Goal: Task Accomplishment & Management: Manage account settings

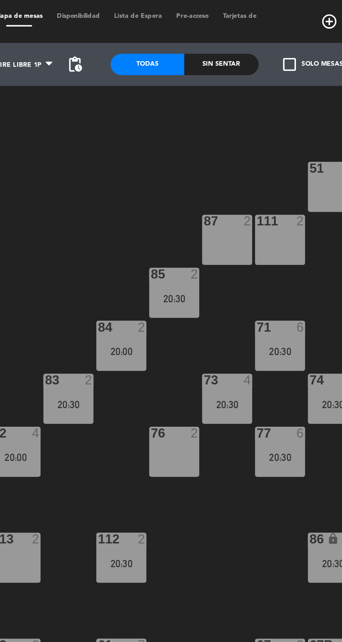
click at [205, 161] on div at bounding box center [171, 321] width 342 height 642
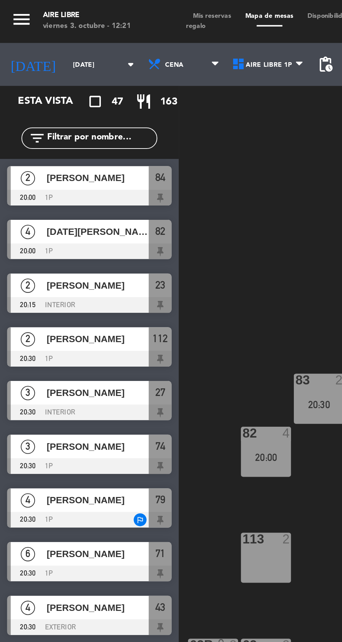
click at [107, 7] on span "Mis reservas" at bounding box center [104, 7] width 26 height 3
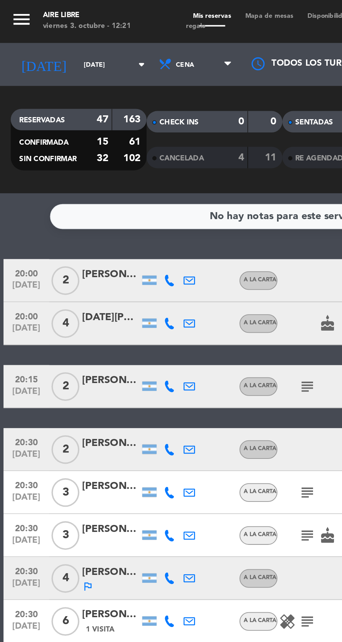
click at [37, 35] on input "[DATE]" at bounding box center [59, 31] width 44 height 11
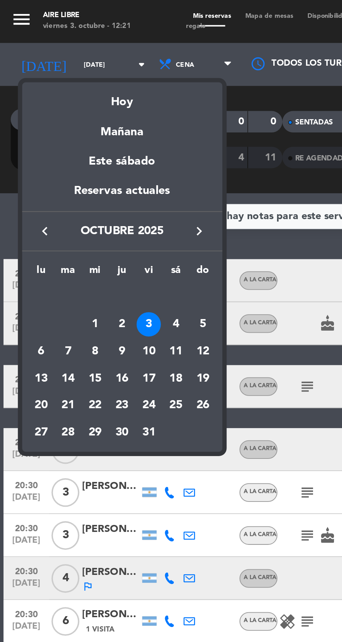
click at [101, 157] on div "5" at bounding box center [99, 158] width 12 height 12
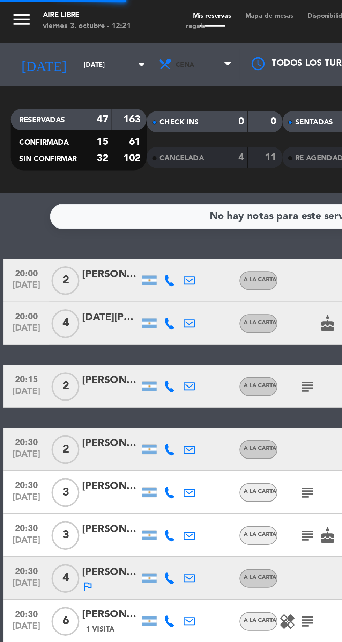
click at [80, 36] on span "Cena" at bounding box center [96, 31] width 42 height 15
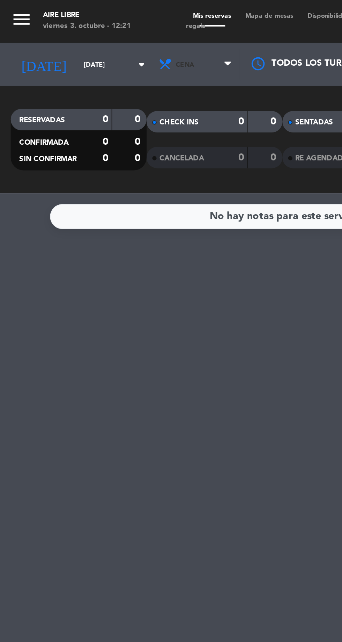
click at [86, 30] on span "Cena" at bounding box center [90, 32] width 9 height 4
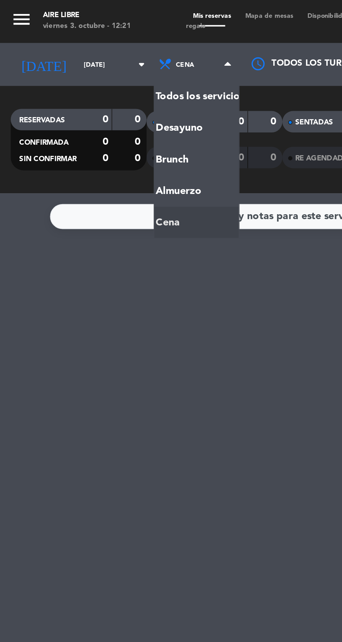
click at [77, 64] on div "menu Aire Libre [DATE] 3. octubre - 12:21 Mis reservas Mapa de mesas Disponibil…" at bounding box center [171, 47] width 342 height 94
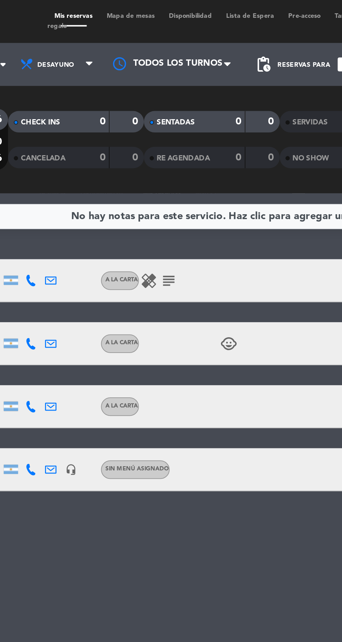
click at [153, 138] on icon "subject" at bounding box center [150, 137] width 8 height 8
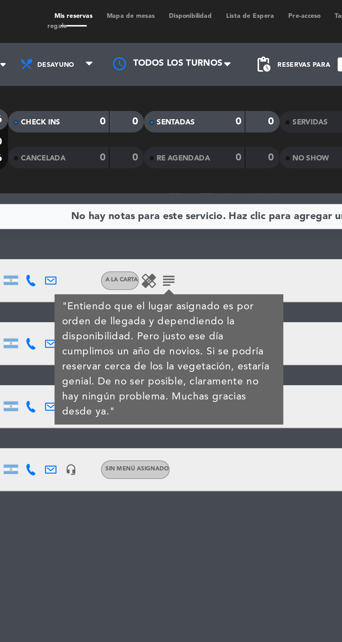
click at [164, 268] on div "No hay notas para este servicio. Haz clic para agregar una 12:30 [DATE] 2 [PERS…" at bounding box center [171, 368] width 342 height 548
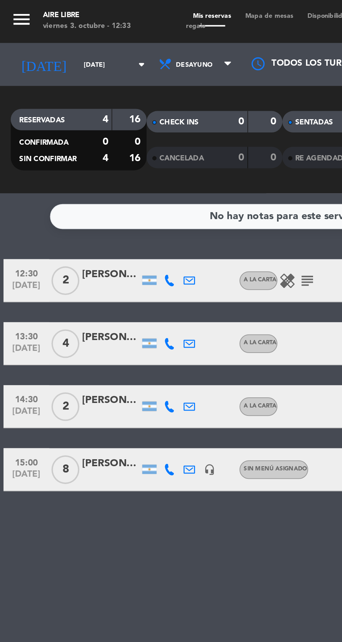
click at [37, 31] on input "[DATE]" at bounding box center [59, 31] width 44 height 11
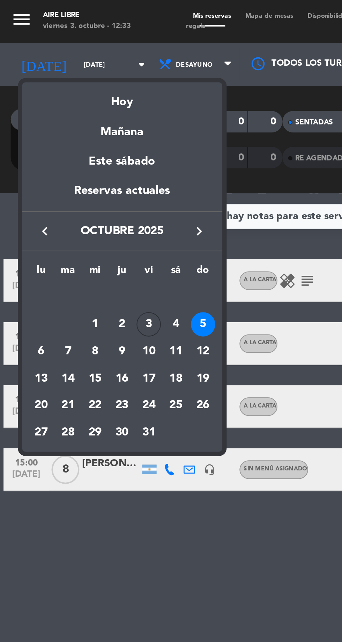
click at [70, 158] on div "3" at bounding box center [73, 158] width 12 height 12
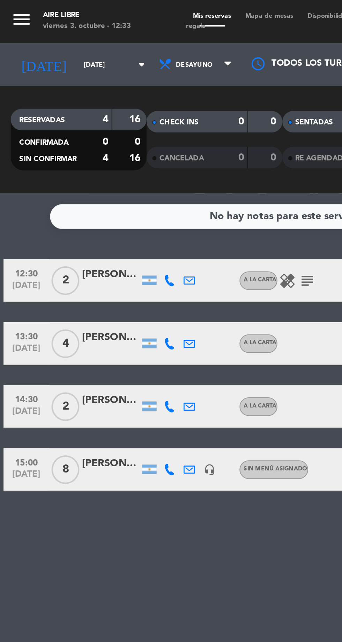
type input "[DATE]"
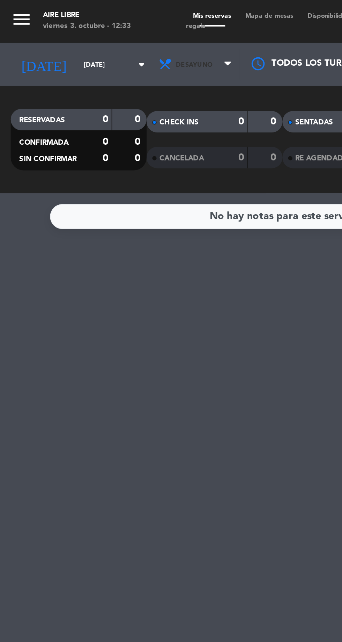
click at [86, 31] on span "Desayuno" at bounding box center [95, 32] width 18 height 4
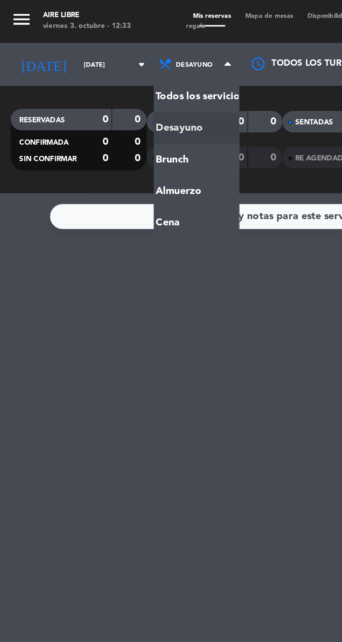
click at [79, 80] on div "menu Aire Libre [DATE] 3. octubre - 12:33 Mis reservas Mapa de mesas Disponibil…" at bounding box center [171, 47] width 342 height 94
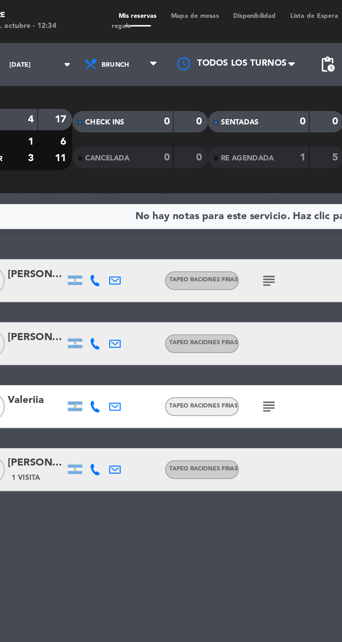
click at [170, 198] on icon "subject" at bounding box center [168, 198] width 8 height 8
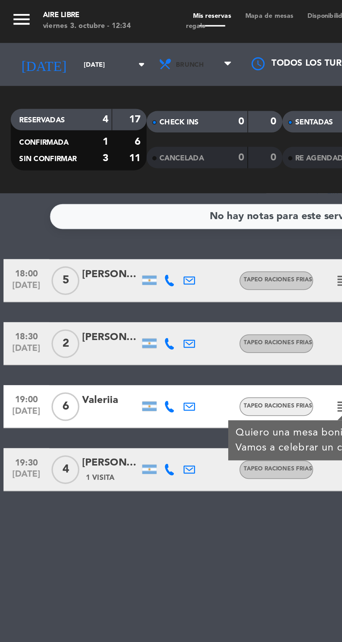
click at [84, 35] on span "Brunch" at bounding box center [96, 31] width 42 height 15
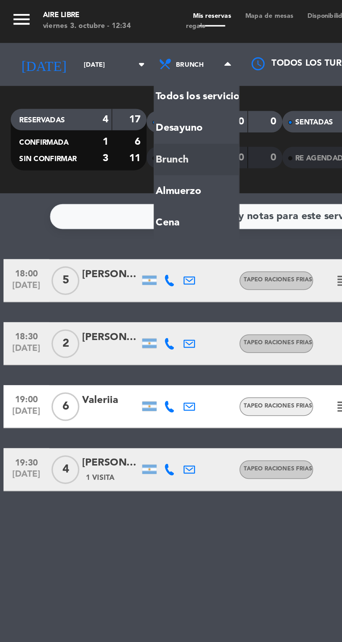
click at [74, 108] on ng-component "menu Aire Libre [DATE] 3. octubre - 12:34 Mis reservas Mapa de mesas Disponibil…" at bounding box center [171, 321] width 342 height 642
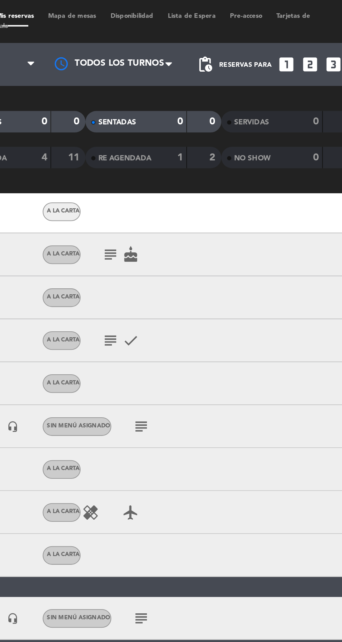
click at [147, 126] on icon "subject" at bounding box center [150, 124] width 8 height 8
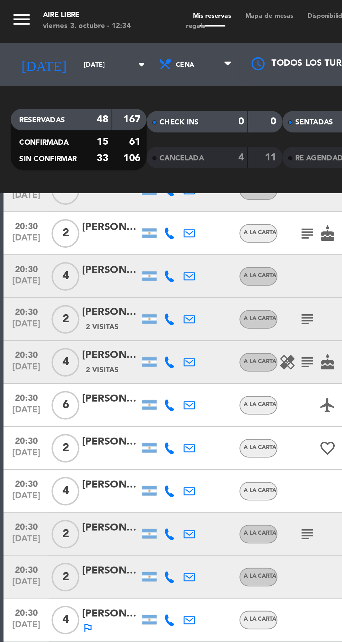
scroll to position [230, 0]
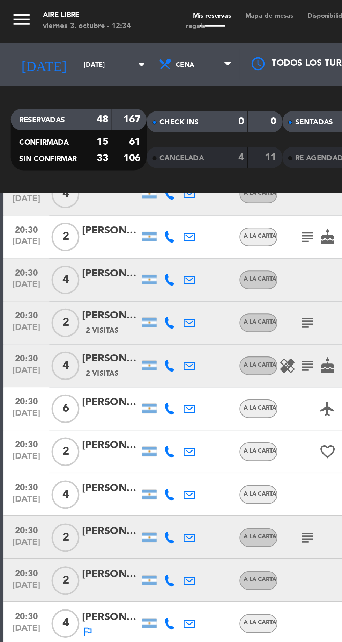
click at [129, 8] on span "Mapa de mesas" at bounding box center [131, 7] width 30 height 3
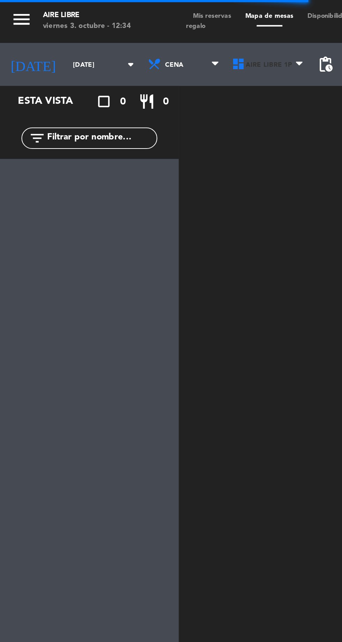
click at [122, 34] on span "Aire Libre 1P" at bounding box center [131, 31] width 41 height 15
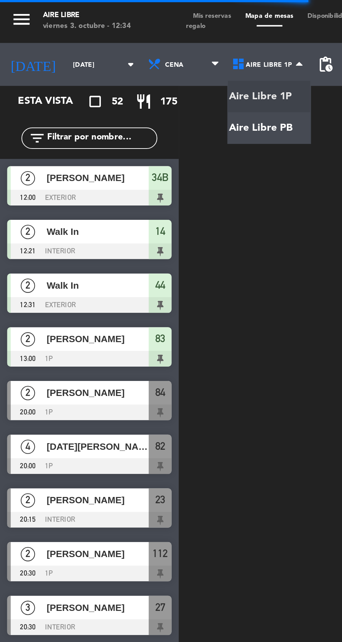
click at [126, 65] on ng-component "menu Aire Libre [DATE] 3. octubre - 12:34 Mis reservas Mapa de mesas Disponibil…" at bounding box center [171, 320] width 342 height 641
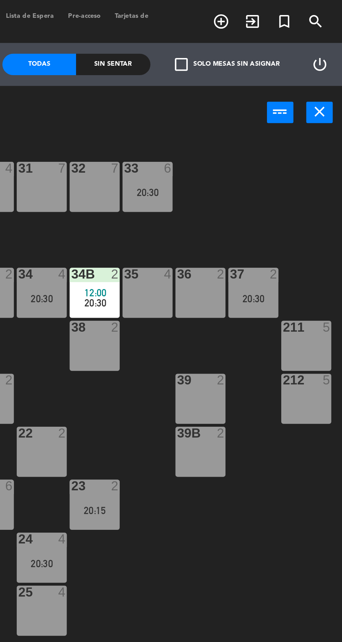
click at [267, 32] on span "check_box_outline_blank" at bounding box center [264, 31] width 6 height 6
click at [287, 31] on input "check_box_outline_blank Solo mesas sin asignar" at bounding box center [287, 31] width 0 height 0
